Goal: Transaction & Acquisition: Purchase product/service

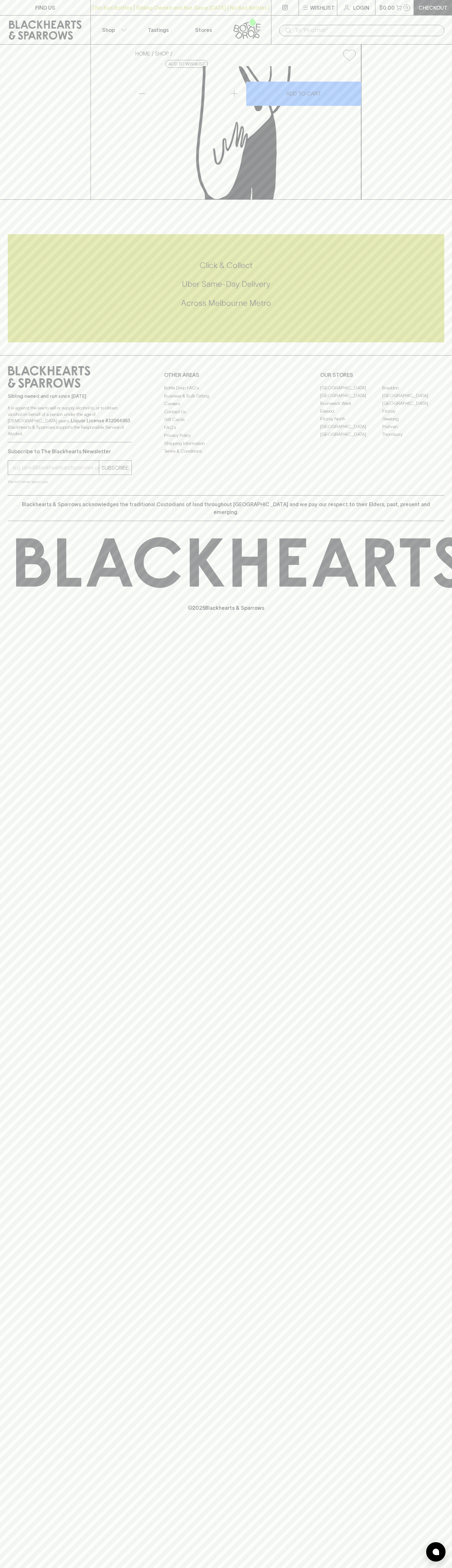
click at [344, 26] on input "text" at bounding box center [366, 30] width 144 height 10
click at [361, 1567] on html "FIND US | No Bad Bottles | Sibling Owned and Run Since 2006 | No Bad Bottles | …" at bounding box center [226, 784] width 452 height 1568
click at [18, 145] on div "HOME SHOP Gweilo Apricot Sundae Sour 440ml $12.00 Add to wishlist 10% discount …" at bounding box center [226, 122] width 452 height 155
